Goal: Task Accomplishment & Management: Manage account settings

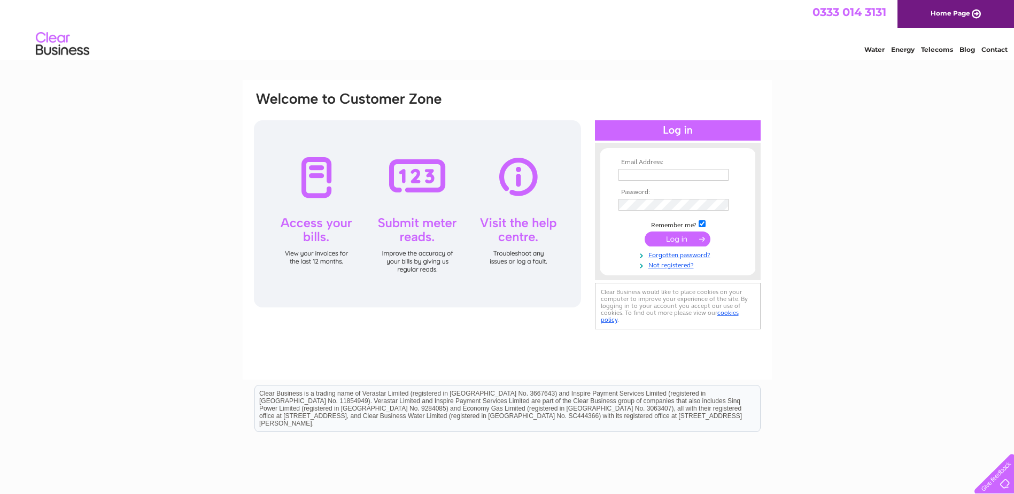
type input "teresa.cole@poferries.com"
click at [673, 241] on input "submit" at bounding box center [678, 238] width 66 height 15
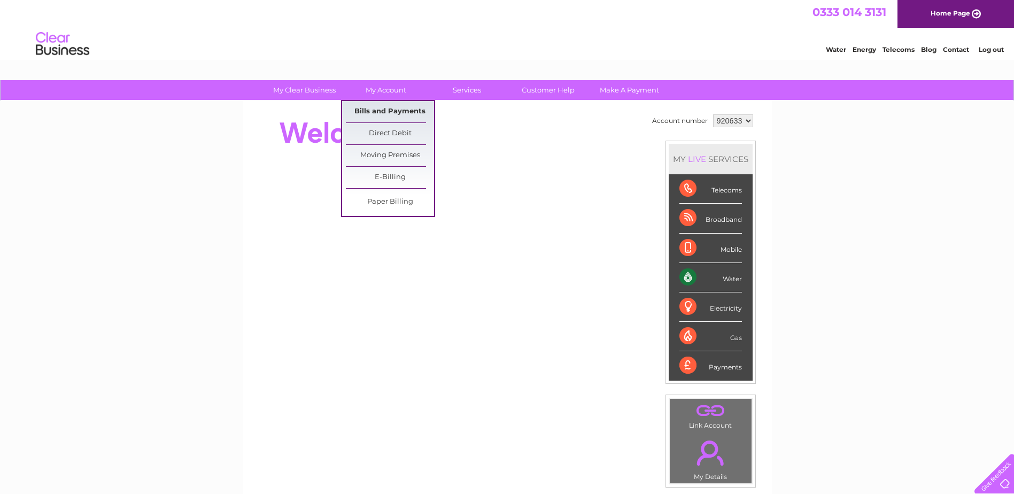
click at [392, 112] on link "Bills and Payments" at bounding box center [390, 111] width 88 height 21
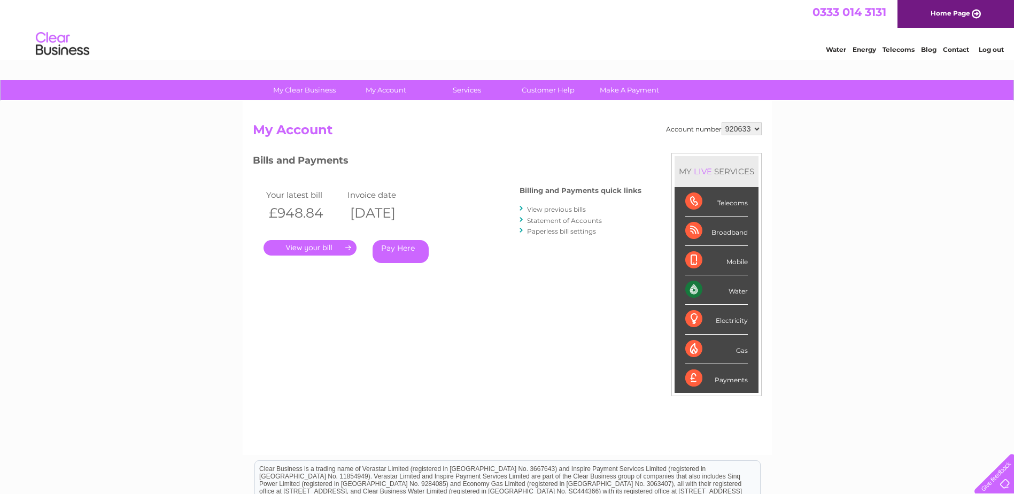
click at [311, 247] on link "." at bounding box center [309, 247] width 93 height 15
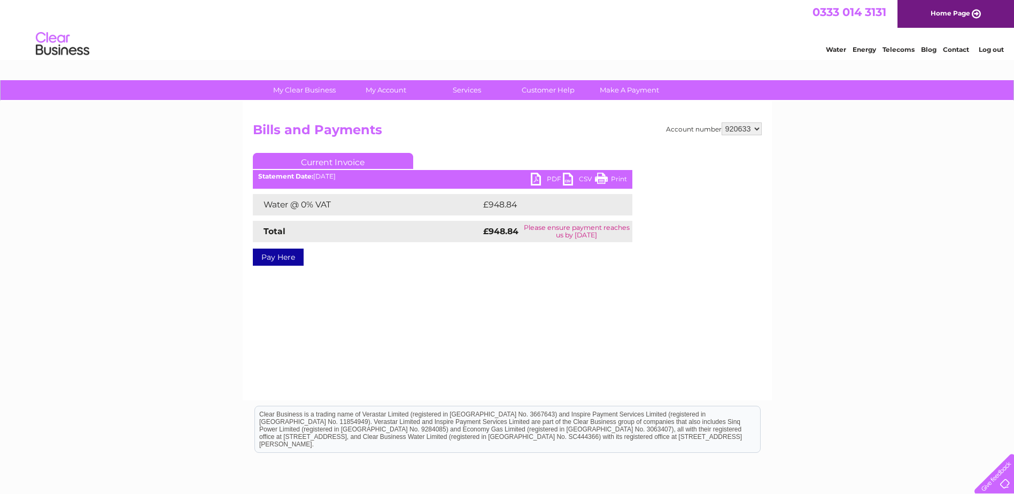
click at [547, 179] on link "PDF" at bounding box center [547, 180] width 32 height 15
